Goal: Information Seeking & Learning: Learn about a topic

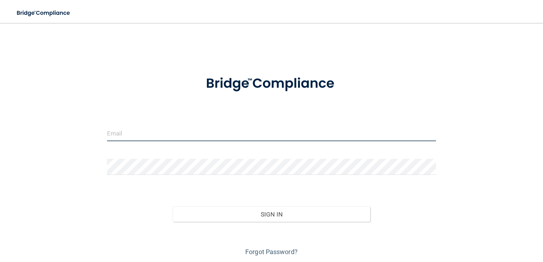
click at [181, 135] on input "email" at bounding box center [271, 133] width 329 height 16
type input "[EMAIL_ADDRESS][PERSON_NAME][DOMAIN_NAME]"
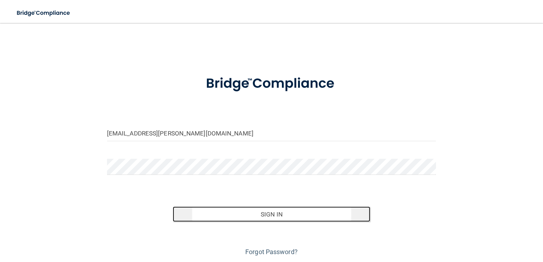
click at [250, 214] on button "Sign In" at bounding box center [272, 215] width 198 height 16
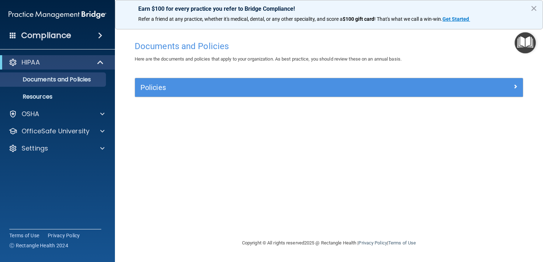
click at [352, 80] on div "Policies" at bounding box center [329, 87] width 388 height 19
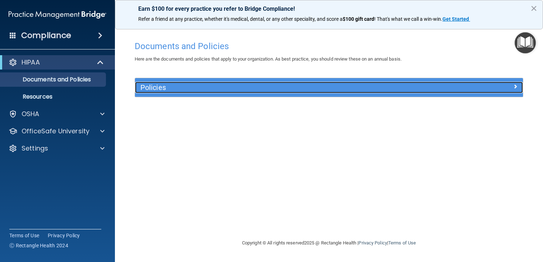
click at [515, 87] on span at bounding box center [515, 86] width 4 height 9
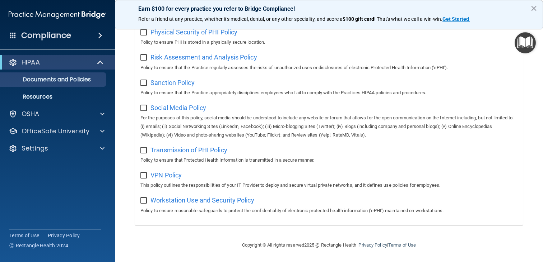
scroll to position [471, 0]
click at [52, 98] on p "Resources" at bounding box center [54, 96] width 98 height 7
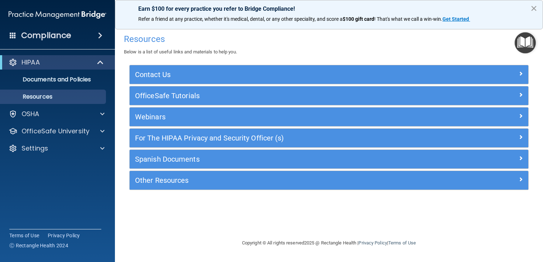
click at [536, 6] on button "×" at bounding box center [533, 8] width 7 height 11
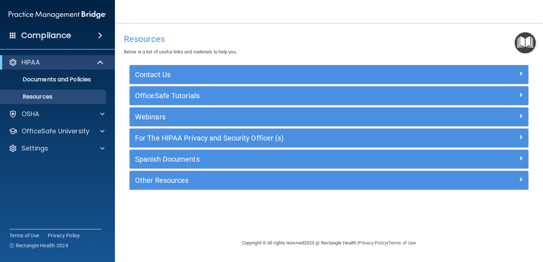
click at [88, 33] on div "Compliance" at bounding box center [57, 36] width 115 height 16
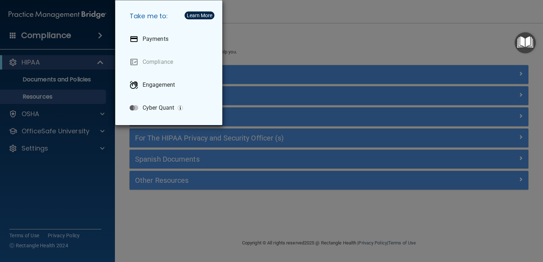
click at [311, 81] on div "Take me to: Payments Compliance Engagement Cyber Quant" at bounding box center [271, 131] width 543 height 262
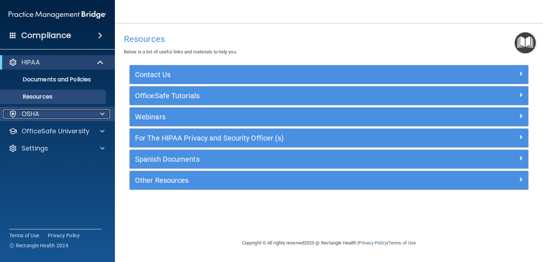
click at [87, 117] on div "OSHA" at bounding box center [47, 114] width 89 height 9
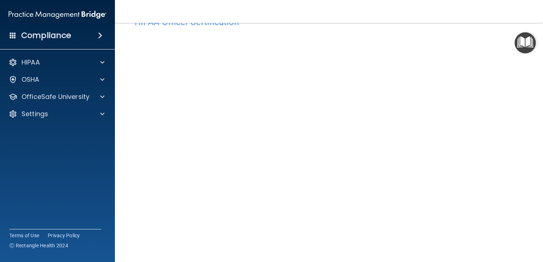
scroll to position [26, 0]
